Goal: Check status: Check status

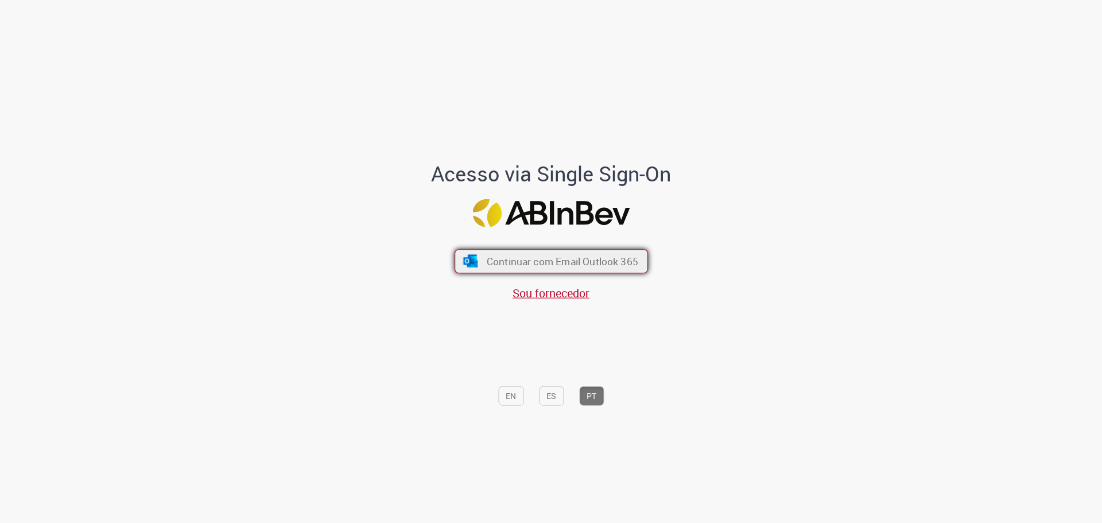
click at [572, 261] on span "Continuar com Email Outlook 365" at bounding box center [562, 260] width 152 height 13
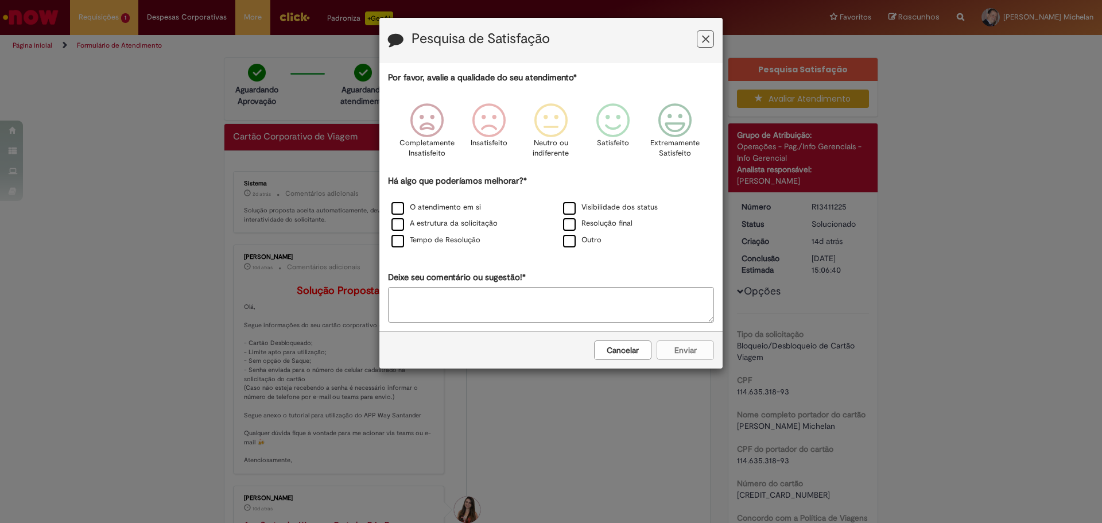
click at [628, 351] on button "Cancelar" at bounding box center [622, 350] width 57 height 20
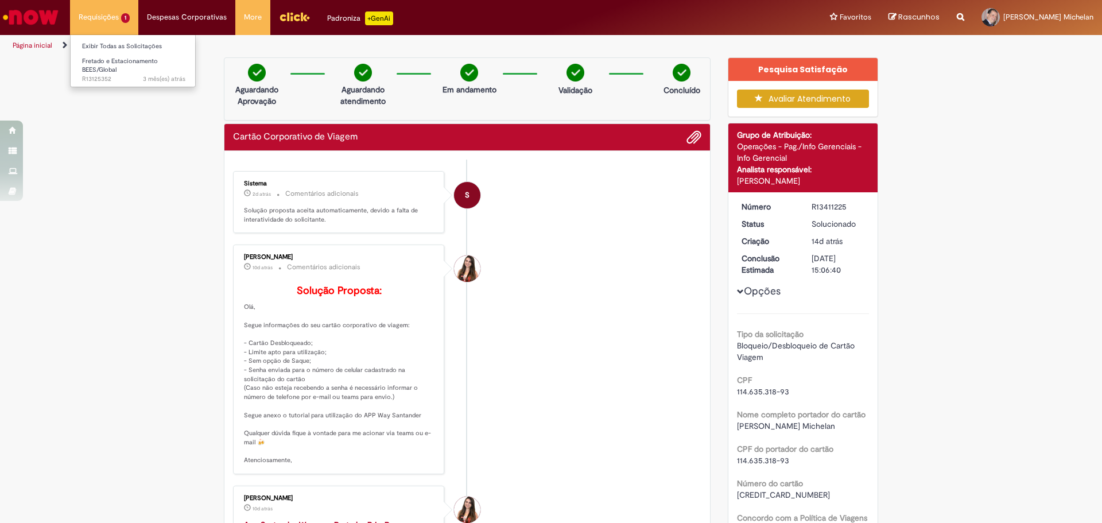
click at [104, 13] on li "Requisições 1 Exibir Todas as Solicitações Fretado e Estacionamento BEES/Global…" at bounding box center [104, 17] width 68 height 34
click at [110, 47] on link "Exibir Todas as Solicitações" at bounding box center [134, 46] width 126 height 13
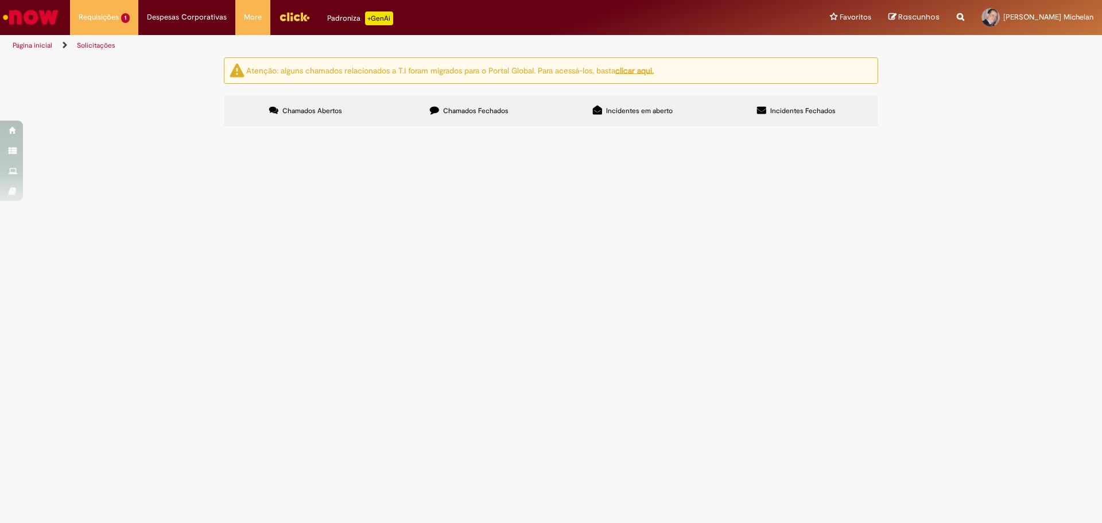
click at [0, 0] on span "Solicito cancelamento do estacionamento do Carrefour" at bounding box center [0, 0] width 0 height 0
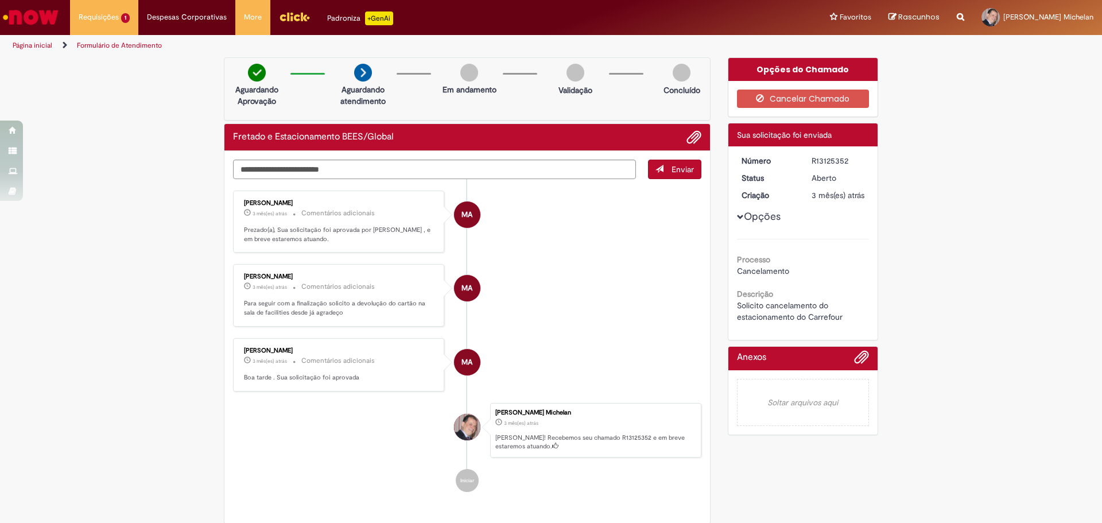
click at [96, 103] on div "Verificar Código de Barras Aguardando Aprovação Aguardando atendimento Em andam…" at bounding box center [551, 293] width 1102 height 472
click at [344, 135] on h2 "Fretado e Estacionamento BEES/Global" at bounding box center [313, 137] width 161 height 10
click at [957, 18] on icon "Search from all sources" at bounding box center [960, 10] width 7 height 21
click at [918, 19] on input "text" at bounding box center [937, 18] width 53 height 20
paste input "*********"
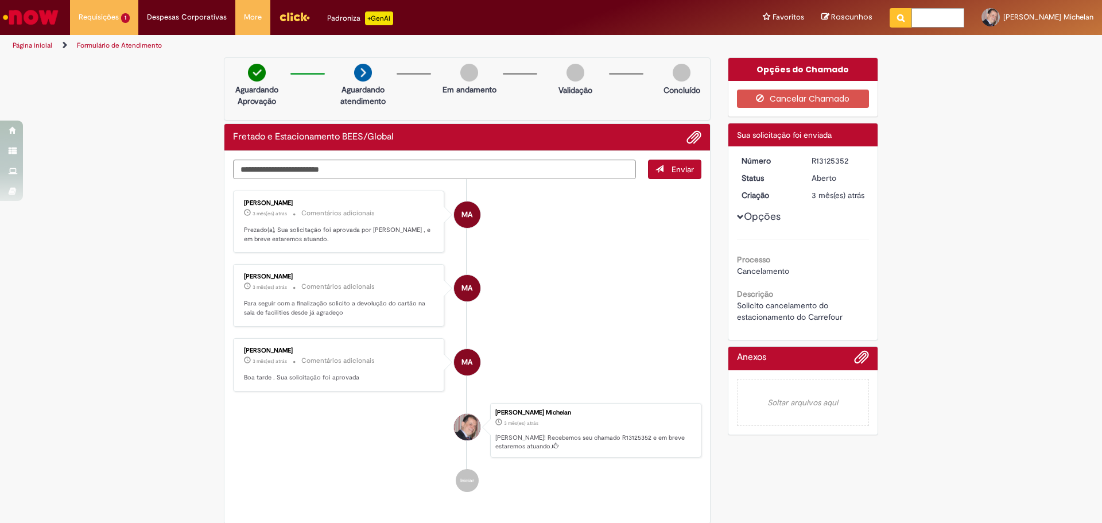
type input "*********"
click button "Pesquisar" at bounding box center [901, 18] width 22 height 20
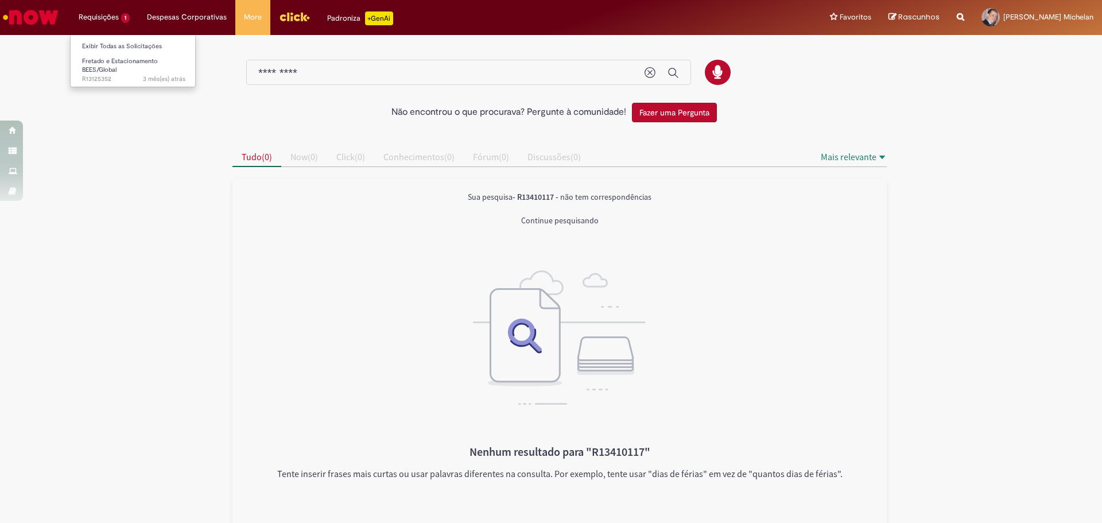
click at [98, 19] on li "Requisições 1 Exibir Todas as Solicitações Fretado e Estacionamento BEES/Global…" at bounding box center [104, 17] width 68 height 34
click at [113, 48] on link "Exibir Todas as Solicitações" at bounding box center [134, 46] width 126 height 13
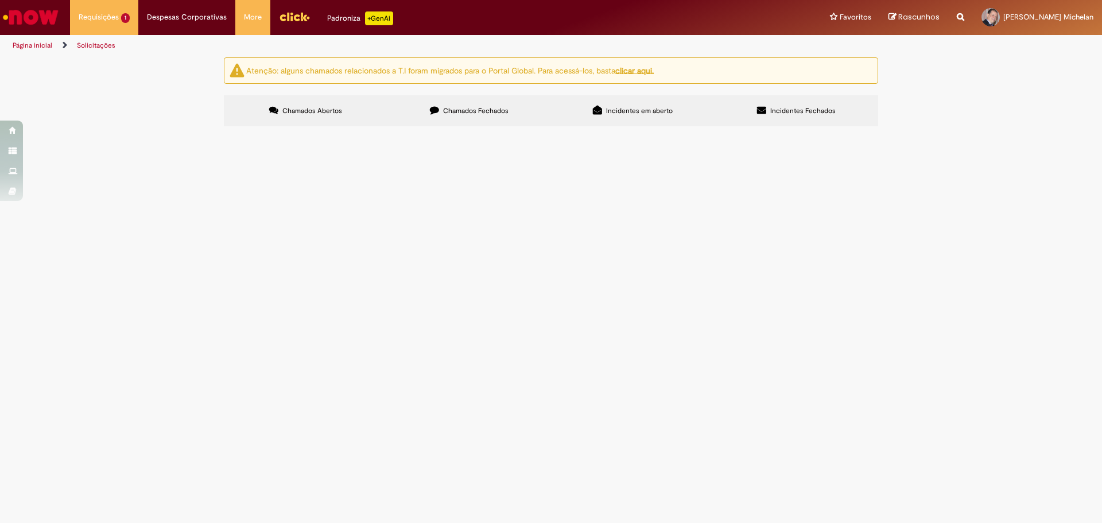
click at [0, 0] on span "Solicitação de aumento do limite do cartão" at bounding box center [0, 0] width 0 height 0
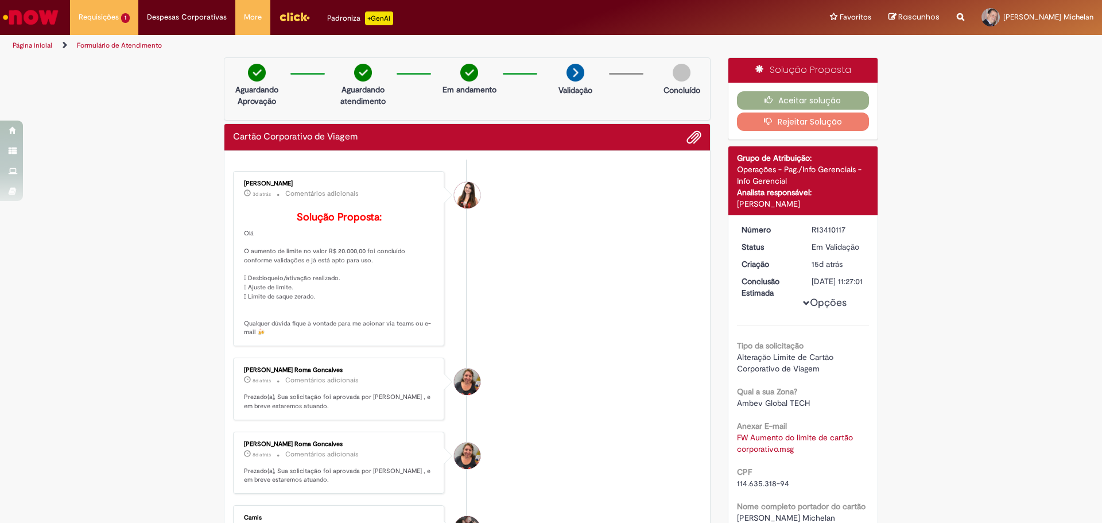
click at [45, 17] on img "Ir para a Homepage" at bounding box center [30, 17] width 59 height 23
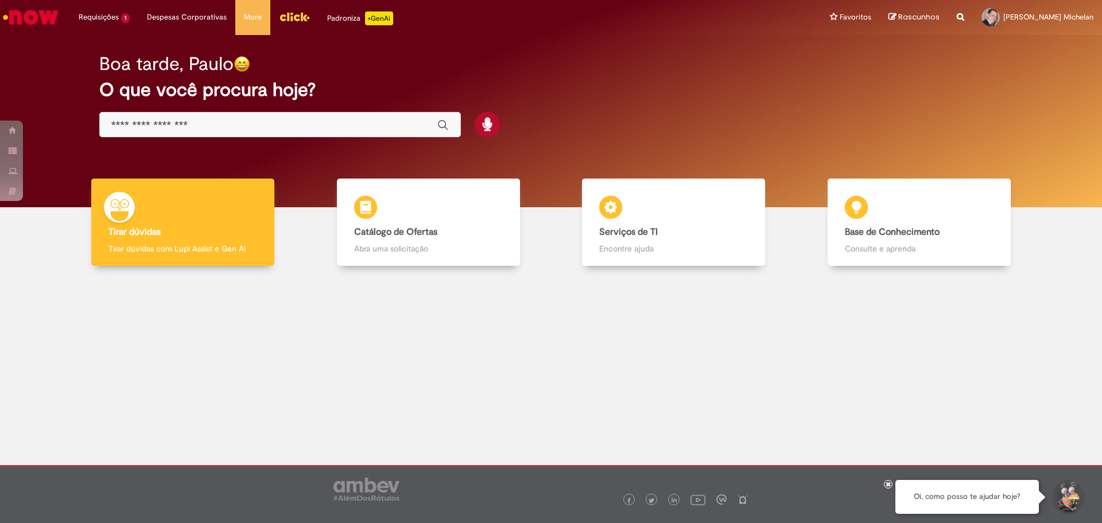
click at [290, 12] on img "Menu Cabeçalho" at bounding box center [294, 16] width 31 height 17
